Goal: Find specific page/section: Find specific page/section

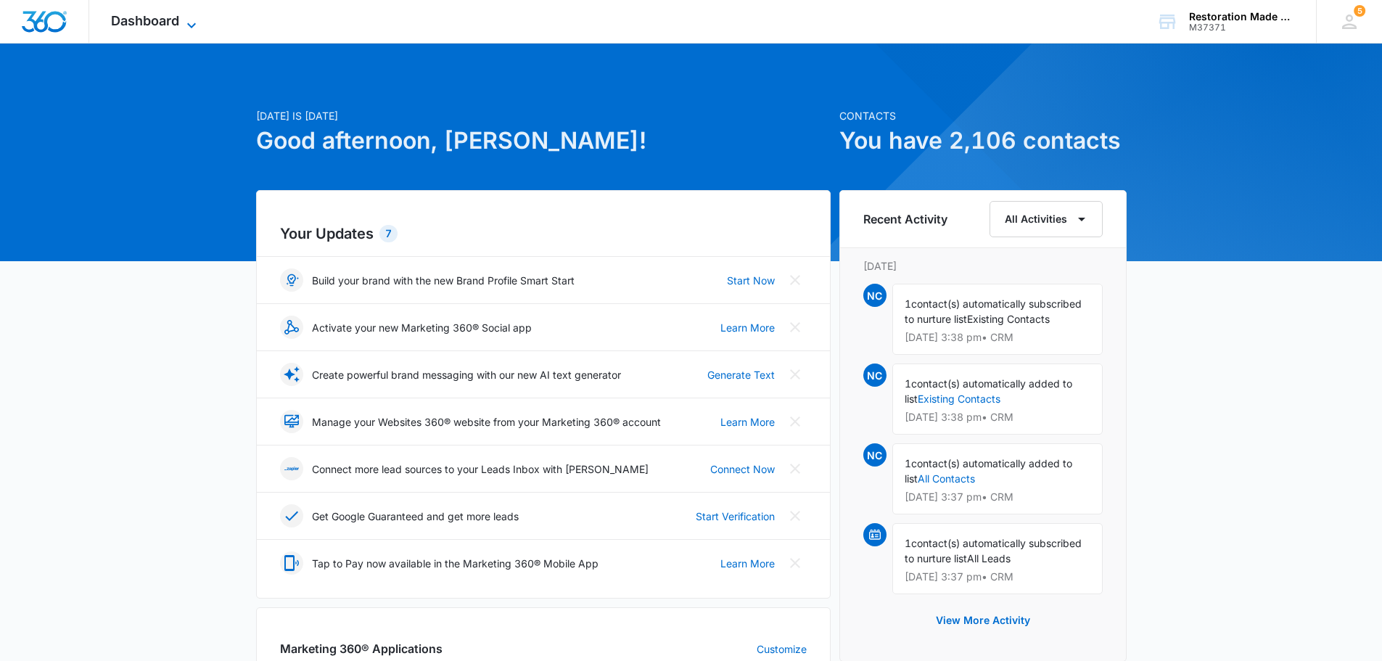
click at [186, 25] on icon at bounding box center [191, 25] width 17 height 17
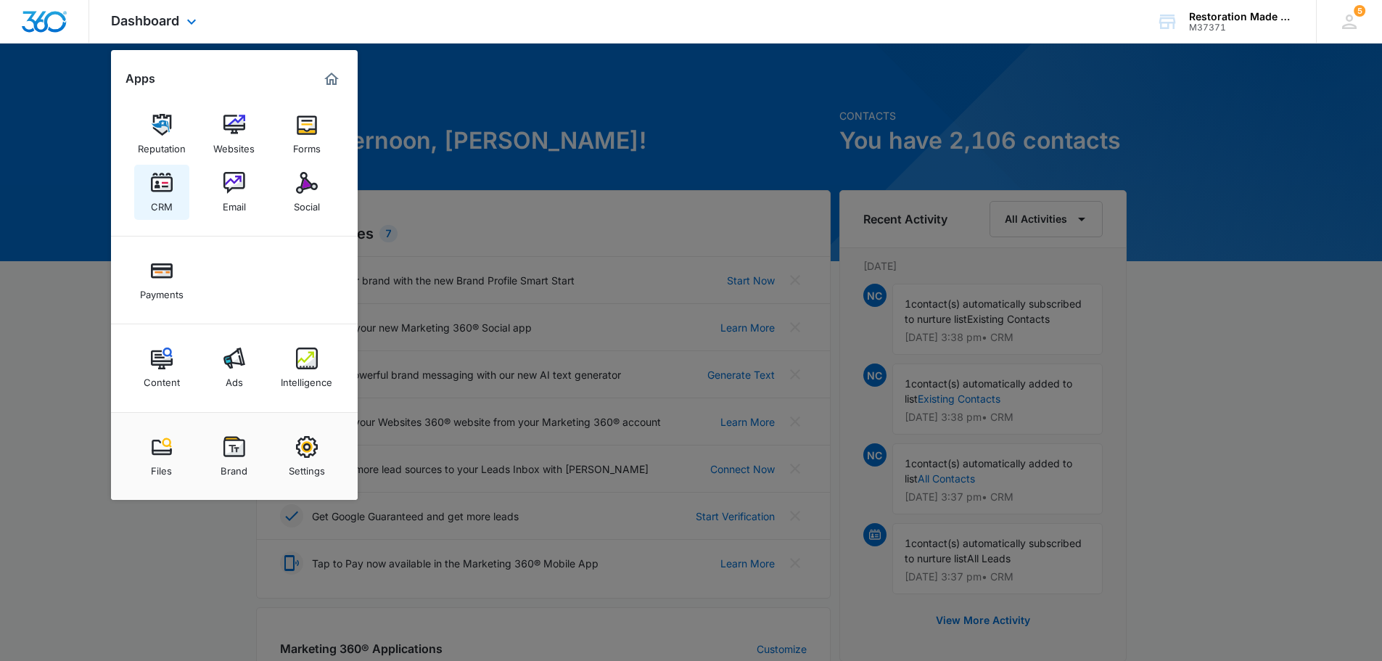
click at [160, 204] on div "CRM" at bounding box center [162, 203] width 22 height 19
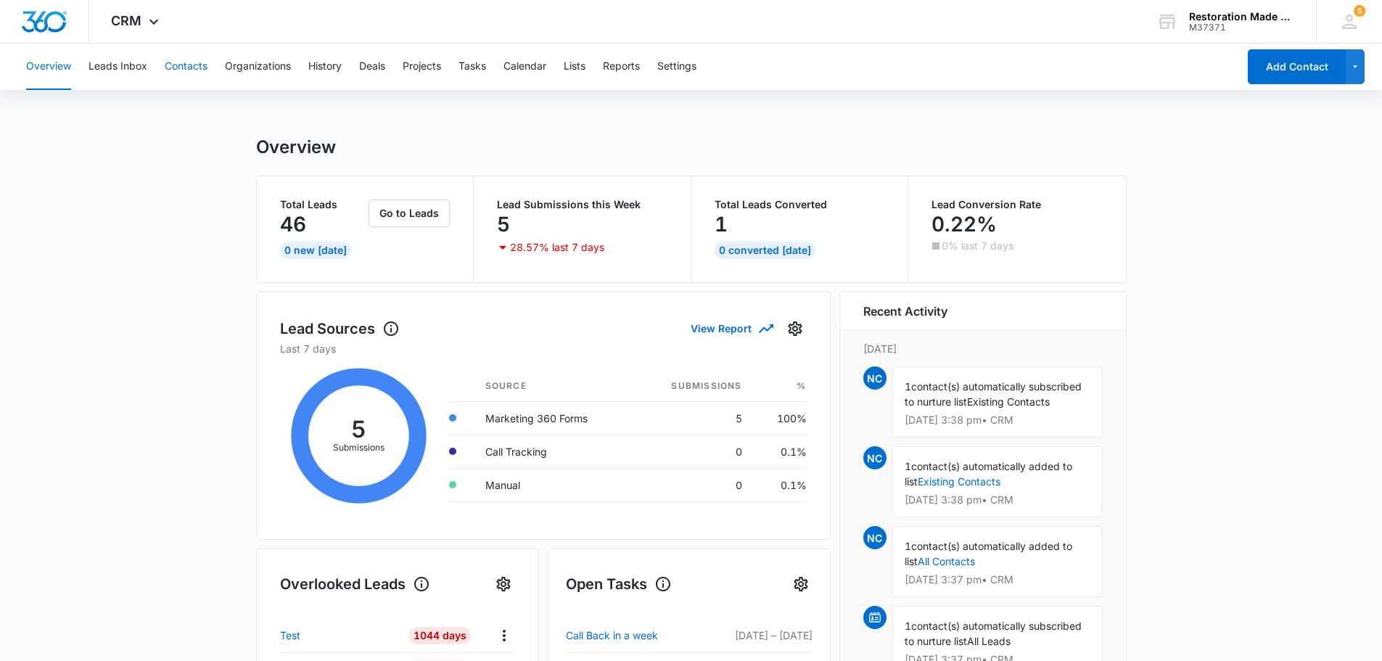
click at [176, 63] on button "Contacts" at bounding box center [186, 67] width 43 height 46
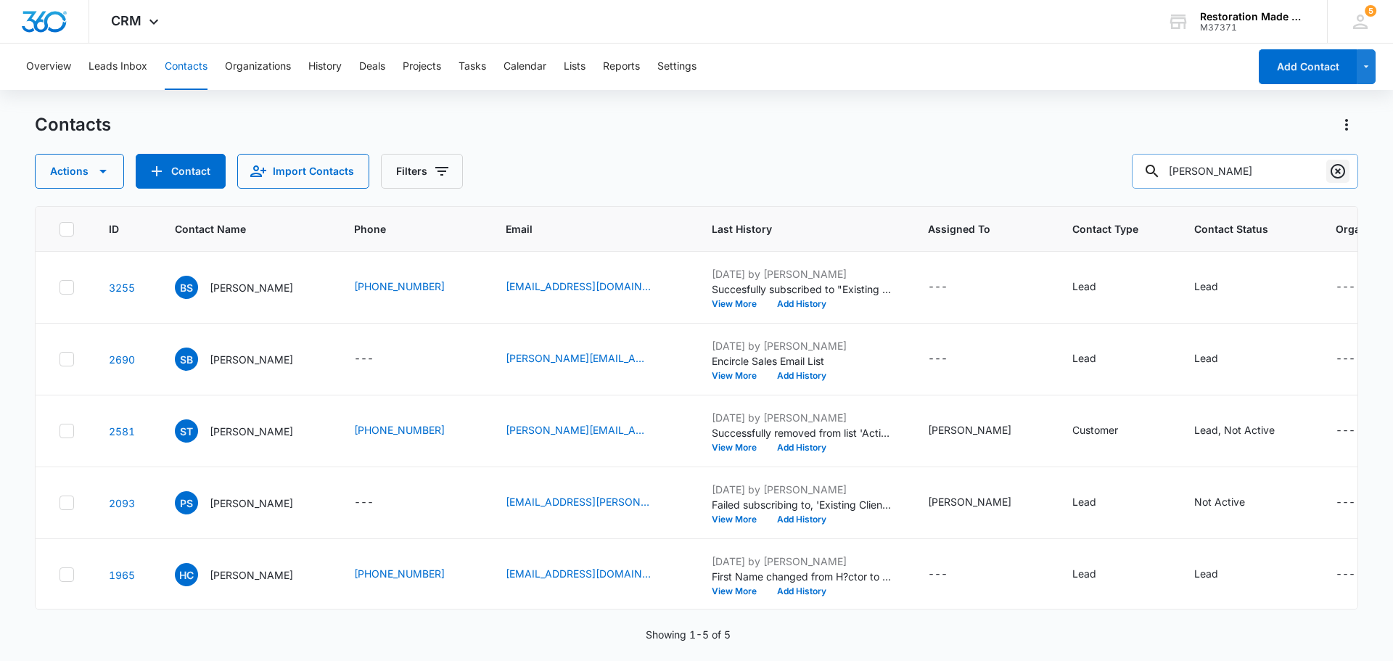
click at [1335, 173] on icon "Clear" at bounding box center [1337, 171] width 17 height 17
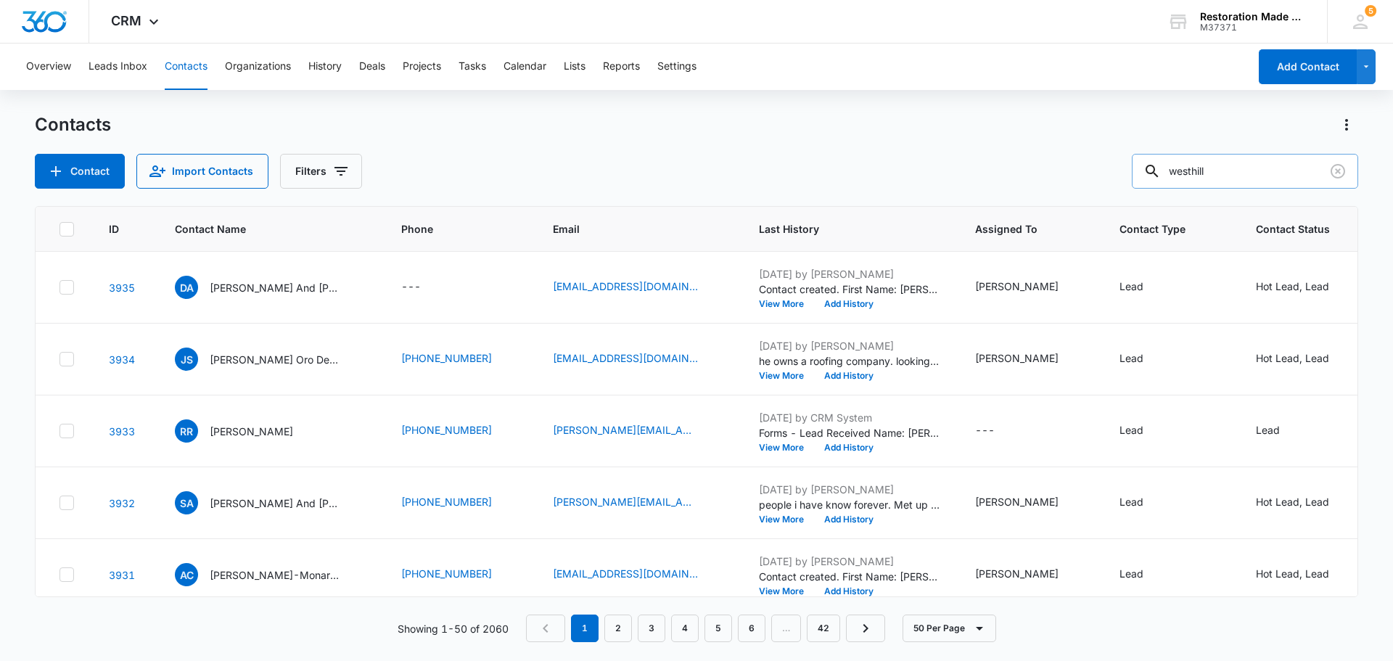
type input "westhill"
